Goal: Find specific page/section: Find specific page/section

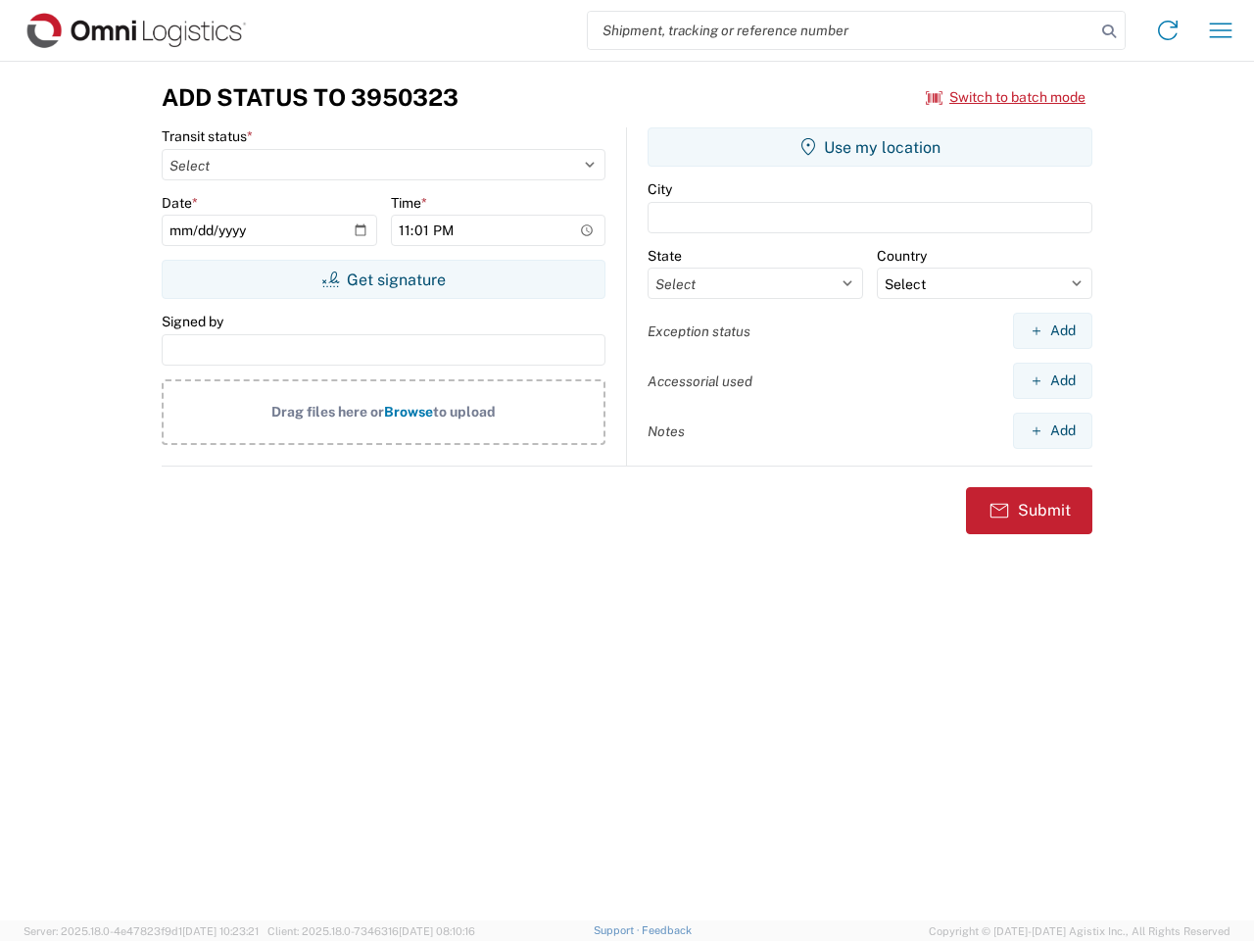
click at [842, 30] on input "search" at bounding box center [842, 30] width 508 height 37
click at [1109, 31] on icon at bounding box center [1108, 31] width 27 height 27
click at [1168, 30] on icon at bounding box center [1167, 30] width 31 height 31
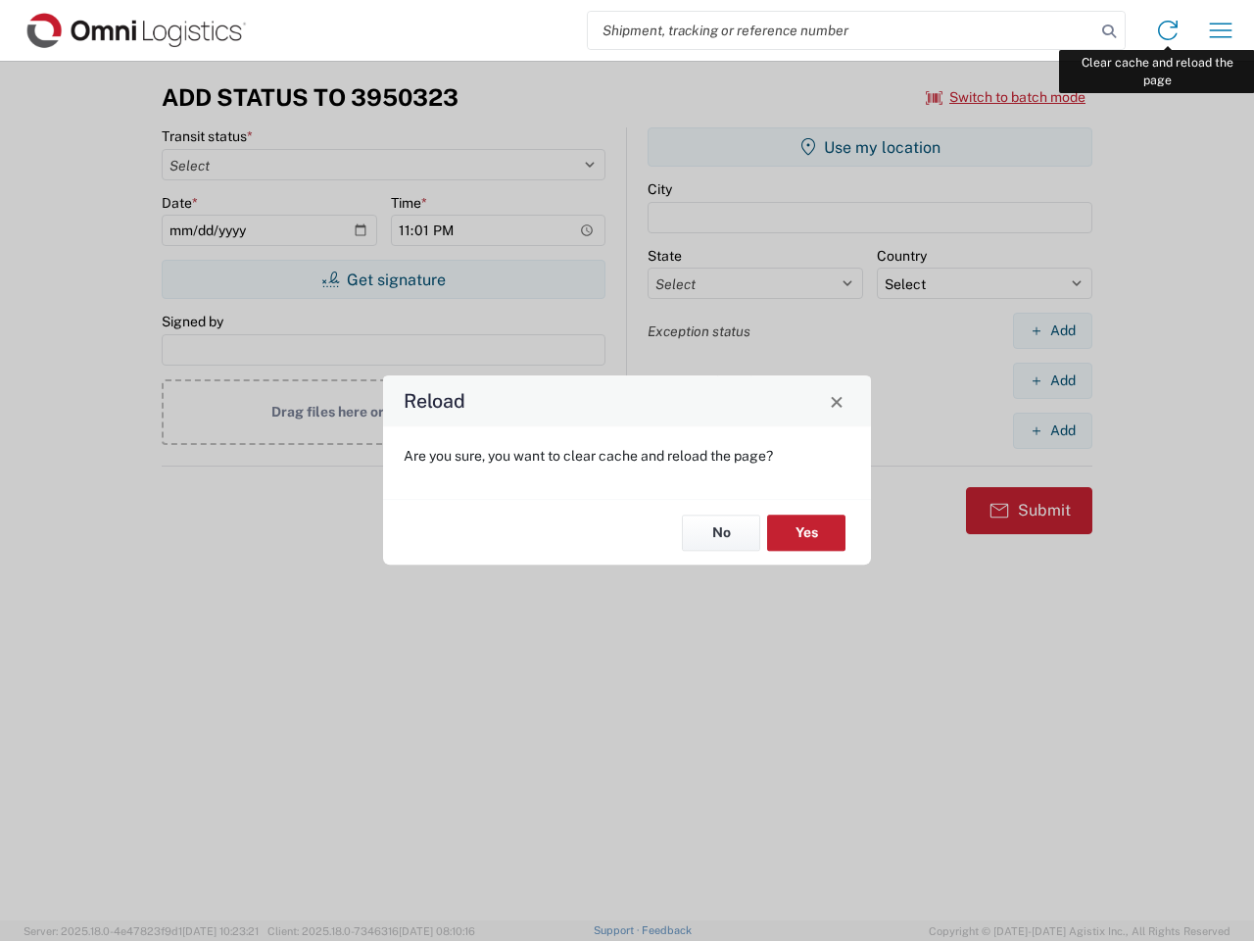
click at [1221, 30] on div "Reload Are you sure, you want to clear cache and reload the page? No Yes" at bounding box center [627, 470] width 1254 height 941
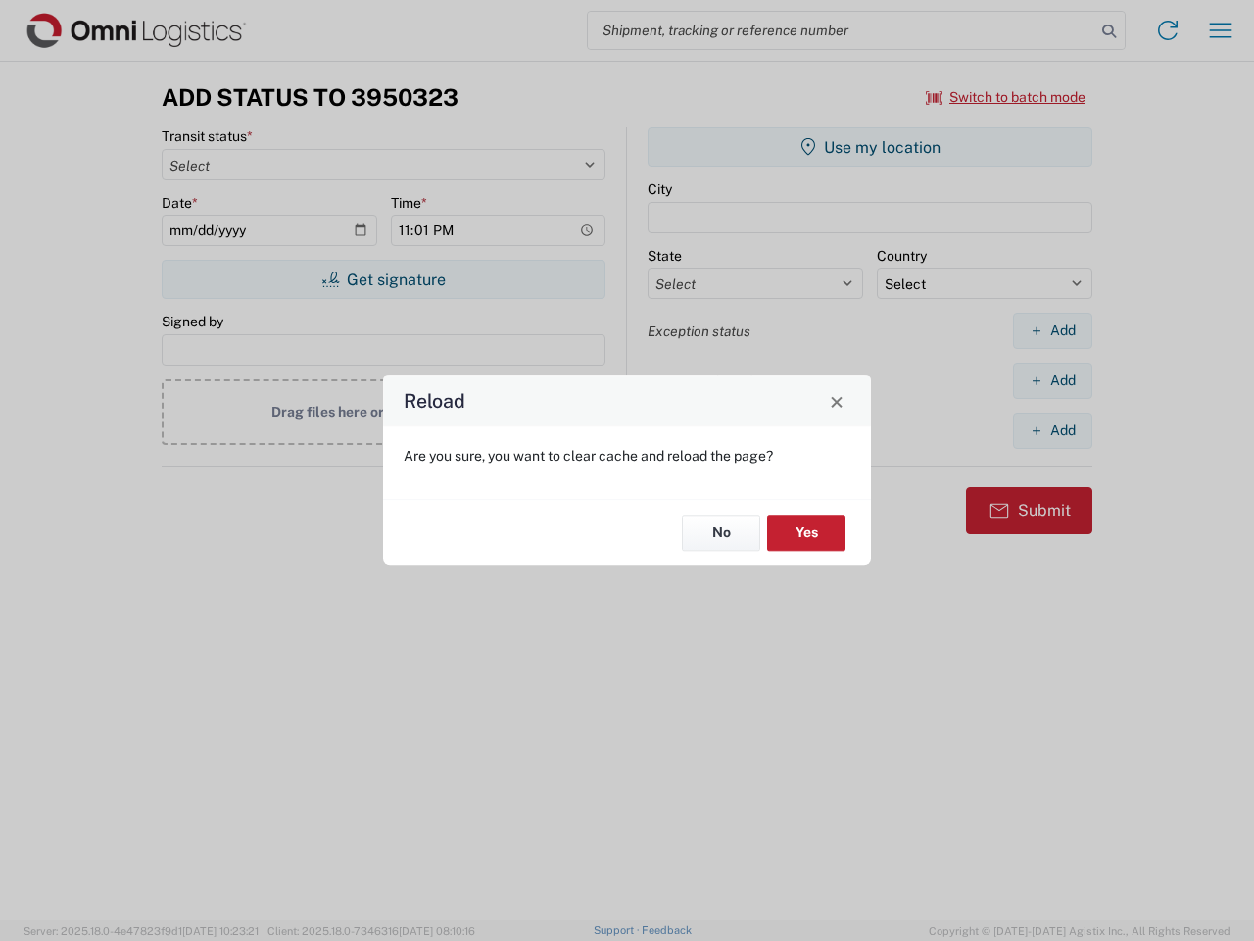
click at [1006, 97] on div "Reload Are you sure, you want to clear cache and reload the page? No Yes" at bounding box center [627, 470] width 1254 height 941
click at [383, 279] on div "Reload Are you sure, you want to clear cache and reload the page? No Yes" at bounding box center [627, 470] width 1254 height 941
click at [870, 147] on div "Reload Are you sure, you want to clear cache and reload the page? No Yes" at bounding box center [627, 470] width 1254 height 941
click at [1052, 330] on div "Reload Are you sure, you want to clear cache and reload the page? No Yes" at bounding box center [627, 470] width 1254 height 941
click at [1052, 380] on div "Reload Are you sure, you want to clear cache and reload the page? No Yes" at bounding box center [627, 470] width 1254 height 941
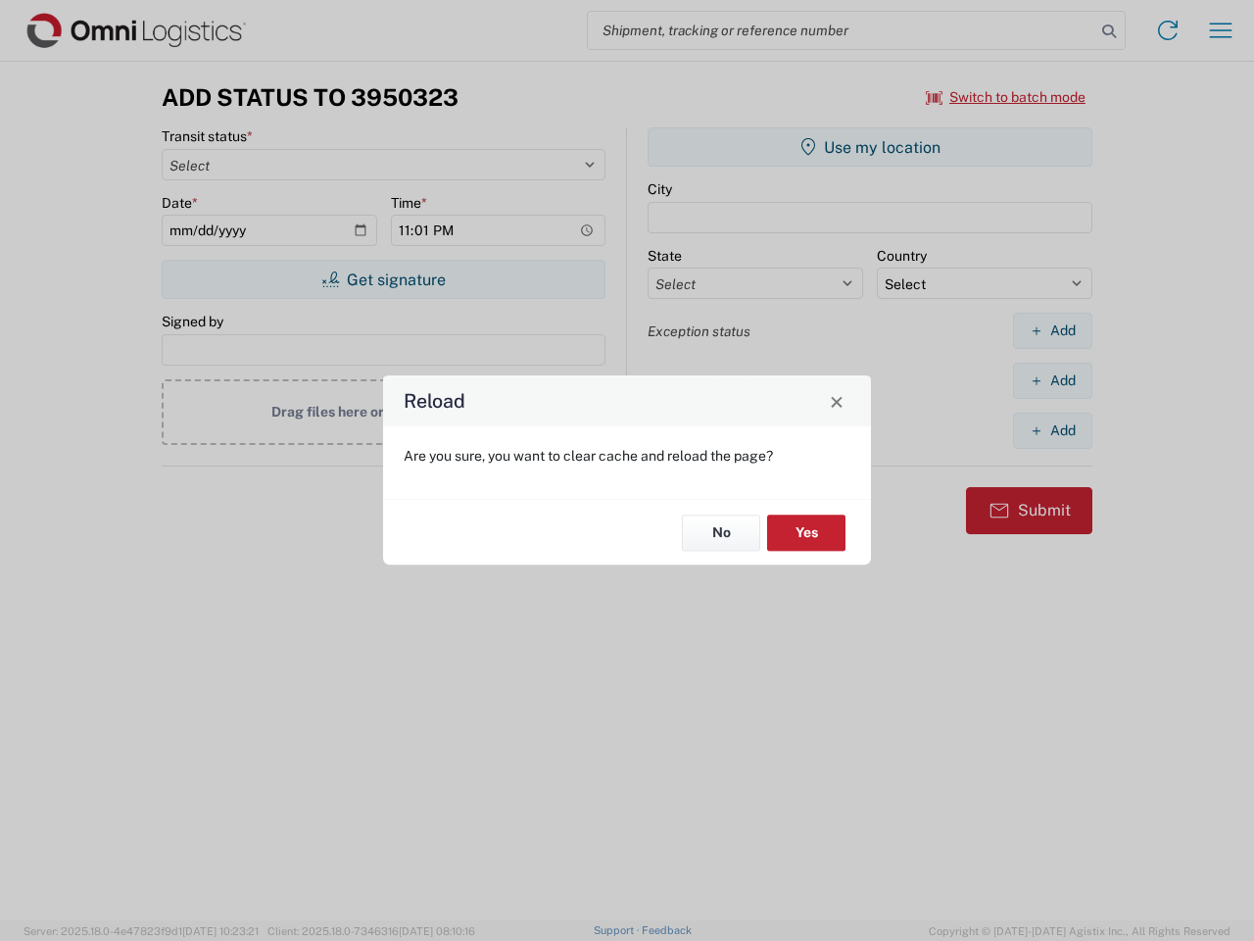
click at [1052, 430] on div "Reload Are you sure, you want to clear cache and reload the page? No Yes" at bounding box center [627, 470] width 1254 height 941
